Goal: Task Accomplishment & Management: Use online tool/utility

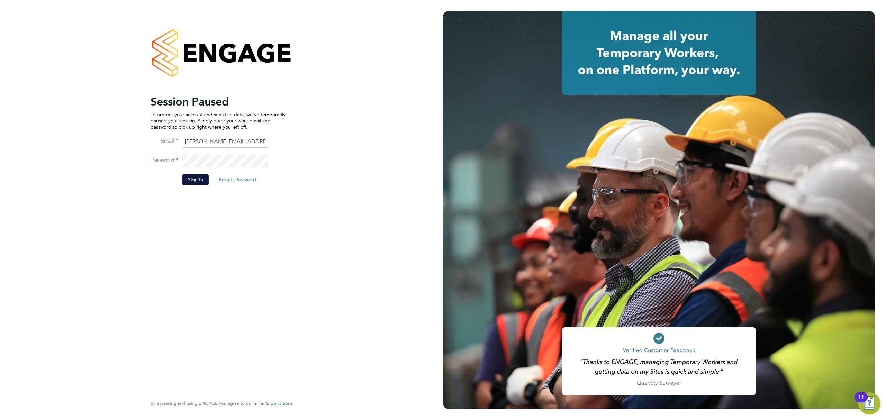
drag, startPoint x: 199, startPoint y: 179, endPoint x: 193, endPoint y: 179, distance: 5.9
click at [199, 179] on button "Sign In" at bounding box center [195, 179] width 26 height 11
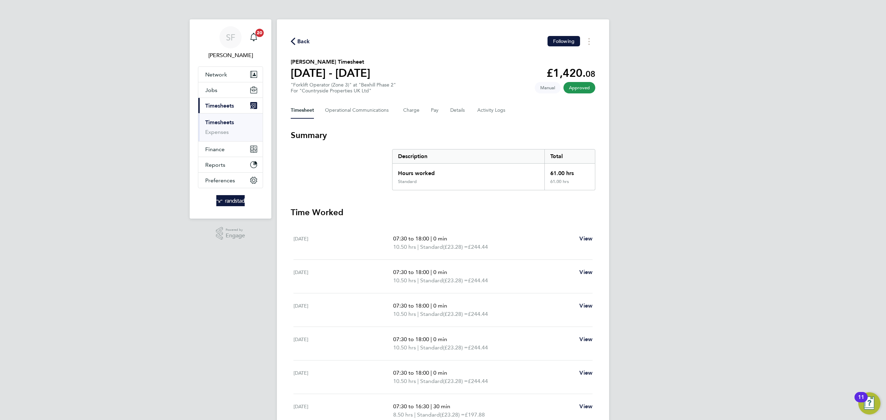
click at [227, 123] on link "Timesheets" at bounding box center [219, 122] width 29 height 7
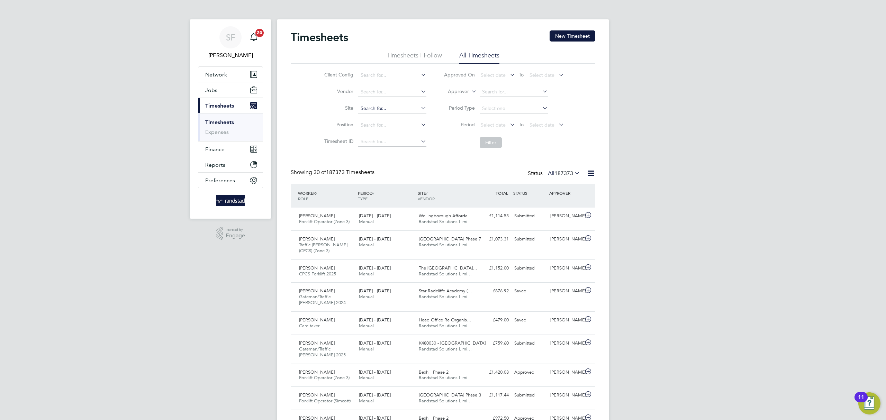
click at [380, 110] on input at bounding box center [392, 109] width 68 height 10
click at [415, 128] on li "[PERSON_NAME] [PERSON_NAME] (phase 2)" at bounding box center [394, 127] width 75 height 9
type input "[PERSON_NAME] [PERSON_NAME] (phase 2)"
click at [489, 143] on button "Filter" at bounding box center [491, 142] width 22 height 11
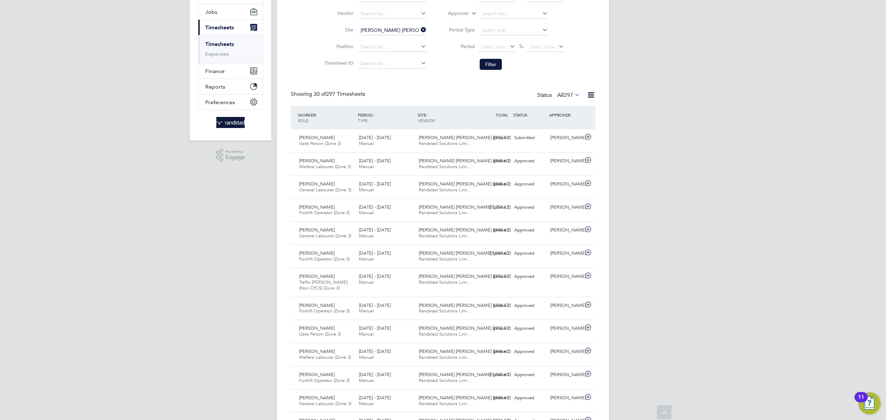
click at [419, 27] on icon at bounding box center [419, 30] width 0 height 10
click at [393, 27] on input at bounding box center [392, 31] width 68 height 10
click at [402, 38] on b "Hindlands" at bounding box center [405, 40] width 23 height 6
type input "[GEOGRAPHIC_DATA], The Hindlands"
click at [486, 62] on button "Filter" at bounding box center [491, 64] width 22 height 11
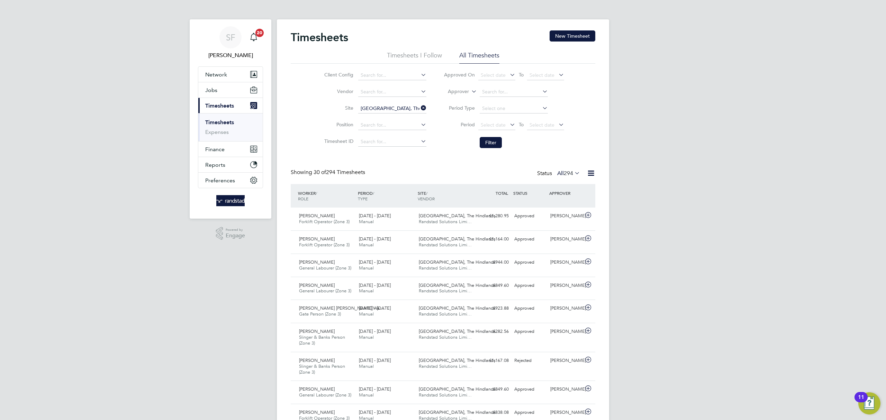
drag, startPoint x: 421, startPoint y: 106, endPoint x: 386, endPoint y: 109, distance: 34.3
click at [419, 107] on icon at bounding box center [419, 108] width 0 height 10
click at [381, 108] on input at bounding box center [392, 109] width 68 height 10
click at [387, 117] on li "[GEOGRAPHIC_DATA], [GEOGRAPHIC_DATA]" at bounding box center [408, 117] width 102 height 9
type input "[GEOGRAPHIC_DATA], [GEOGRAPHIC_DATA]"
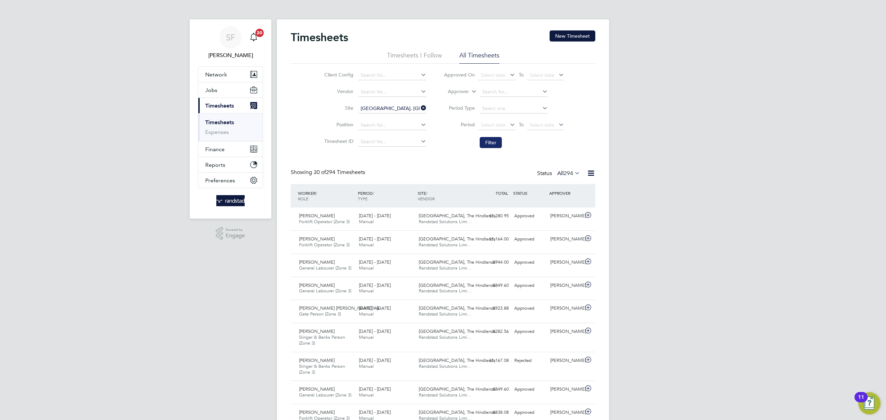
click at [488, 139] on button "Filter" at bounding box center [491, 142] width 22 height 11
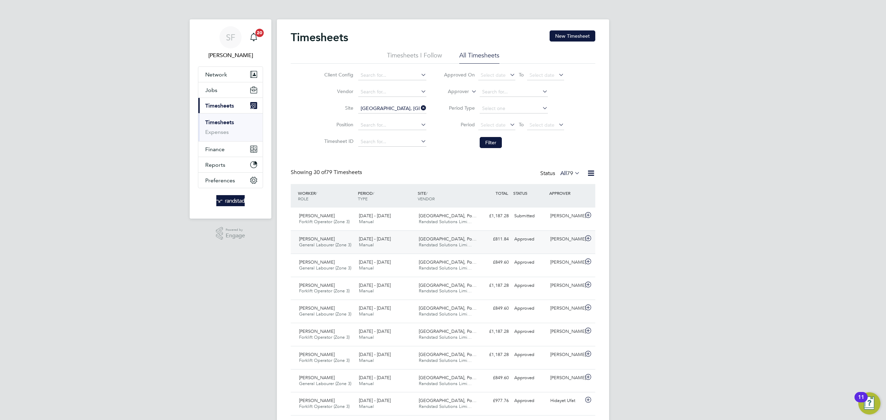
click at [351, 238] on div "[PERSON_NAME] General Labourer (Zone 3) [DATE] - [DATE]" at bounding box center [326, 242] width 60 height 17
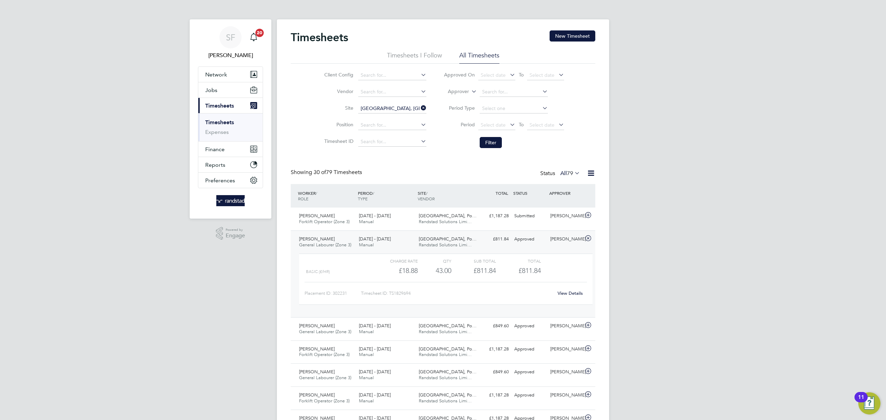
click at [419, 108] on icon at bounding box center [419, 108] width 0 height 10
click at [374, 105] on input at bounding box center [392, 109] width 68 height 10
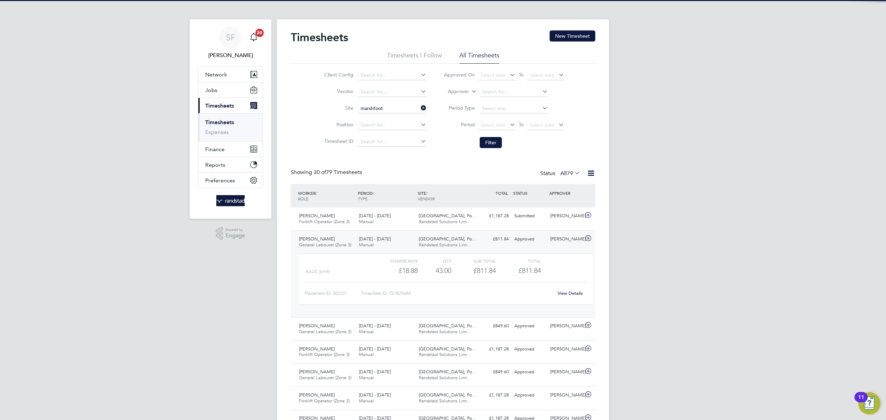
drag, startPoint x: 379, startPoint y: 118, endPoint x: 423, endPoint y: 124, distance: 44.3
click at [379, 117] on li "[GEOGRAPHIC_DATA], Hailsham (Bovis)" at bounding box center [403, 117] width 93 height 9
type input "[GEOGRAPHIC_DATA], Hailsham (Bovis)"
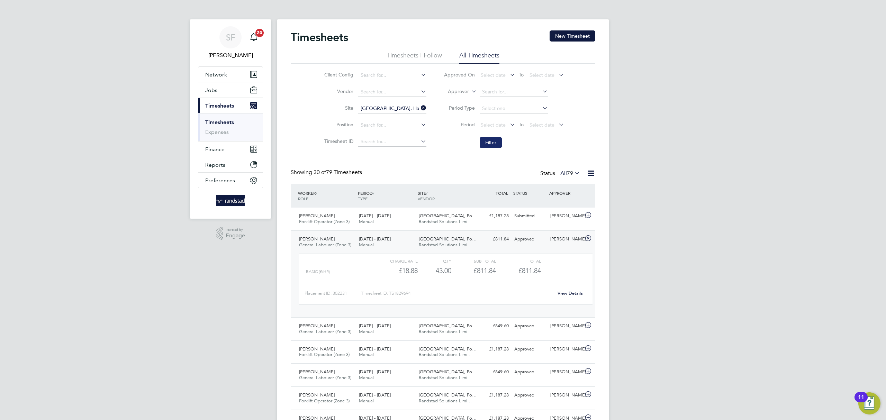
click at [486, 142] on button "Filter" at bounding box center [491, 142] width 22 height 11
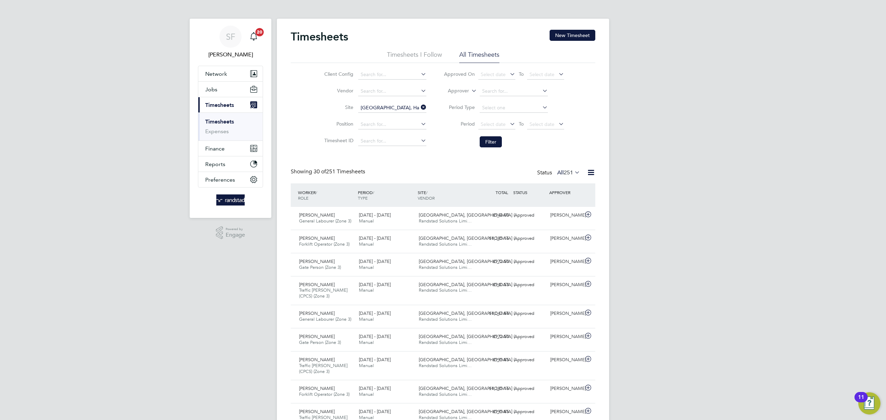
drag, startPoint x: 423, startPoint y: 107, endPoint x: 380, endPoint y: 105, distance: 43.3
click at [419, 107] on icon at bounding box center [419, 107] width 0 height 10
click at [379, 104] on input at bounding box center [392, 108] width 68 height 10
click at [395, 122] on li "Bexhill Phase 2" at bounding box center [392, 126] width 71 height 9
type input "Bexhill Phase 2"
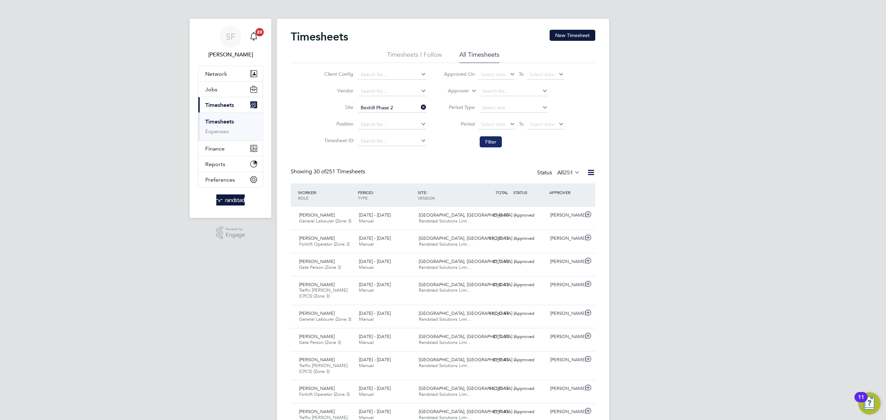
click at [490, 140] on button "Filter" at bounding box center [491, 141] width 22 height 11
